Goal: Find specific page/section: Find specific page/section

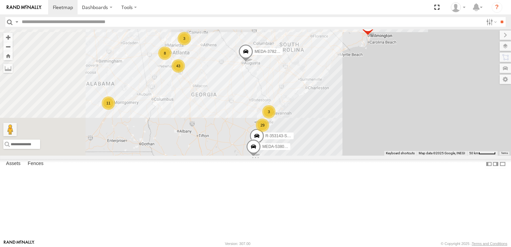
drag, startPoint x: 256, startPoint y: 108, endPoint x: 319, endPoint y: 175, distance: 91.4
click at [319, 156] on div "R-460513-Swing MEDA-536205-Roll R-34252-Roll MEDA-534010-Roll MEDA-535204-Roll …" at bounding box center [255, 92] width 511 height 126
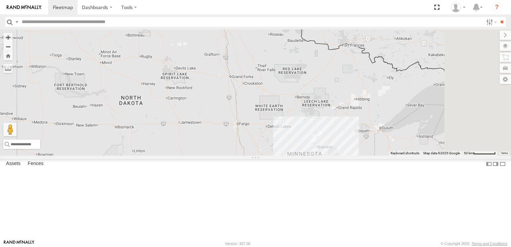
drag, startPoint x: 373, startPoint y: 172, endPoint x: 105, endPoint y: -25, distance: 332.5
click at [105, 0] on html "Dashboards" at bounding box center [255, 123] width 511 height 247
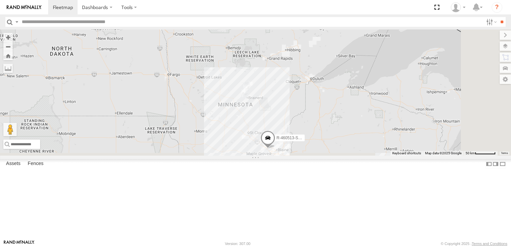
drag, startPoint x: 278, startPoint y: 135, endPoint x: 154, endPoint y: 2, distance: 182.3
click at [161, 7] on body "Dashboards ?" at bounding box center [255, 123] width 511 height 247
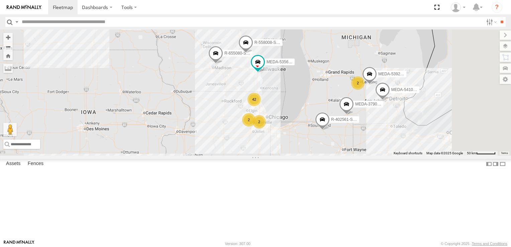
drag, startPoint x: 319, startPoint y: 144, endPoint x: 158, endPoint y: 44, distance: 189.2
click at [162, 46] on main "To navigate the map with touch gestures double-tap and hold your finger on the …" at bounding box center [255, 134] width 511 height 210
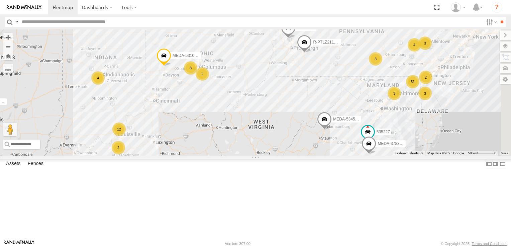
drag, startPoint x: 339, startPoint y: 134, endPoint x: 213, endPoint y: 46, distance: 153.4
click at [217, 49] on div "R-460513-Swing MEDA-536205-Roll R-34252-Roll MEDA-534010-Roll MEDA-535204-Roll …" at bounding box center [255, 92] width 511 height 126
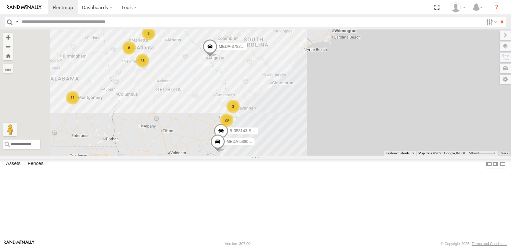
drag, startPoint x: 189, startPoint y: 83, endPoint x: 450, endPoint y: 20, distance: 268.7
click at [450, 20] on body "Dashboards ?" at bounding box center [255, 123] width 511 height 247
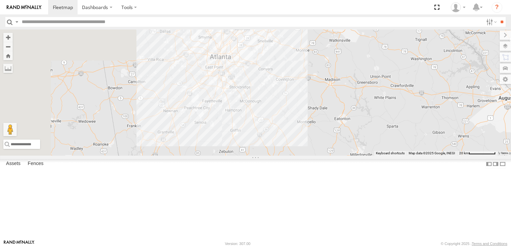
drag, startPoint x: 228, startPoint y: 106, endPoint x: 367, endPoint y: 255, distance: 203.6
click at [367, 247] on html "Dashboards" at bounding box center [255, 123] width 511 height 247
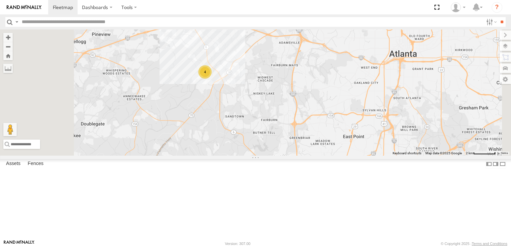
drag, startPoint x: 282, startPoint y: 98, endPoint x: 309, endPoint y: 170, distance: 76.9
click at [309, 156] on div "R-460513-Swing MEDA-536205-Roll R-34252-Roll MEDA-534010-Roll MEDA-535204-Roll …" at bounding box center [255, 92] width 511 height 126
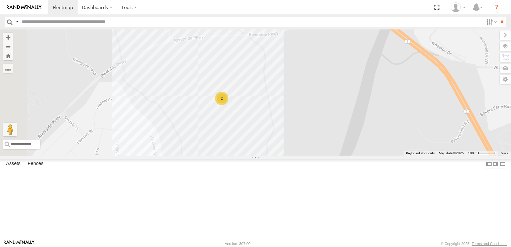
drag, startPoint x: 295, startPoint y: 103, endPoint x: 349, endPoint y: 219, distance: 127.6
click at [349, 156] on div "R-460513-Swing MEDA-536205-Roll R-34252-Roll MEDA-534010-Roll MEDA-535204-Roll …" at bounding box center [255, 92] width 511 height 126
click at [230, 107] on div "2" at bounding box center [223, 100] width 13 height 13
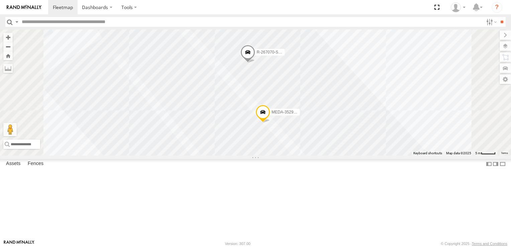
click at [310, 114] on span "MEDA-352908-Swing" at bounding box center [291, 111] width 38 height 5
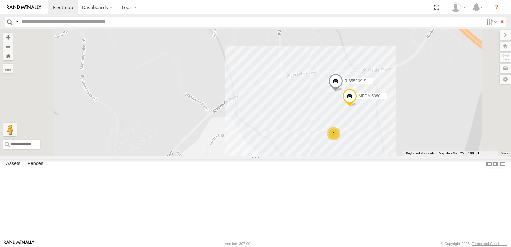
click at [341, 140] on div "2" at bounding box center [333, 133] width 13 height 13
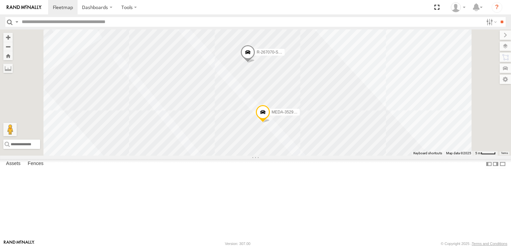
click at [287, 117] on div "R-460513-Swing MEDA-536205-Roll R-34252-Roll MEDA-534010-Roll MEDA-535204-Roll …" at bounding box center [255, 92] width 511 height 126
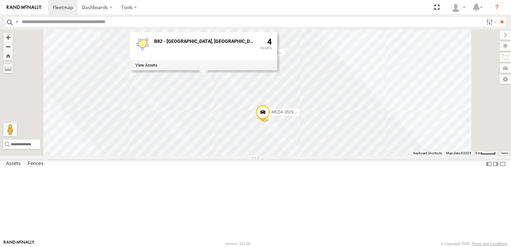
click at [398, 102] on div "R-460513-Swing MEDA-536205-Roll R-34252-Roll MEDA-534010-Roll MEDA-535204-Roll …" at bounding box center [255, 92] width 511 height 126
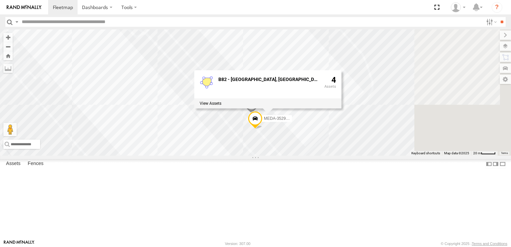
drag, startPoint x: 374, startPoint y: 179, endPoint x: 326, endPoint y: 199, distance: 52.8
click at [337, 156] on div "R-460513-Swing MEDA-536205-Roll R-34252-Roll MEDA-534010-Roll MEDA-535204-Roll …" at bounding box center [255, 92] width 511 height 126
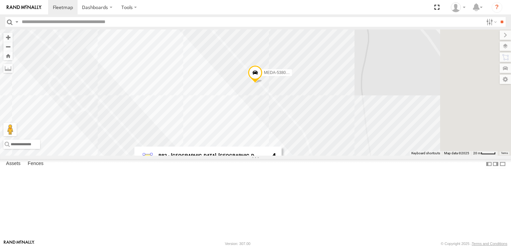
drag, startPoint x: 419, startPoint y: 115, endPoint x: 372, endPoint y: 167, distance: 69.7
click at [365, 156] on div "R-460513-Swing MEDA-536205-Roll R-34252-Roll MEDA-534010-Roll MEDA-535204-Roll …" at bounding box center [255, 92] width 511 height 126
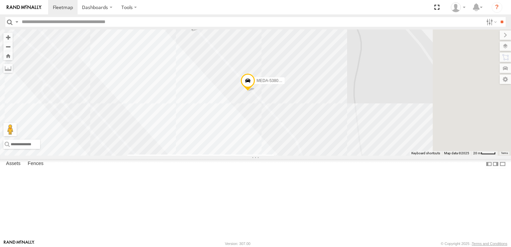
click at [295, 83] on span "MEDA-538003-Swing" at bounding box center [276, 80] width 38 height 5
